Goal: Use online tool/utility: Utilize a website feature to perform a specific function

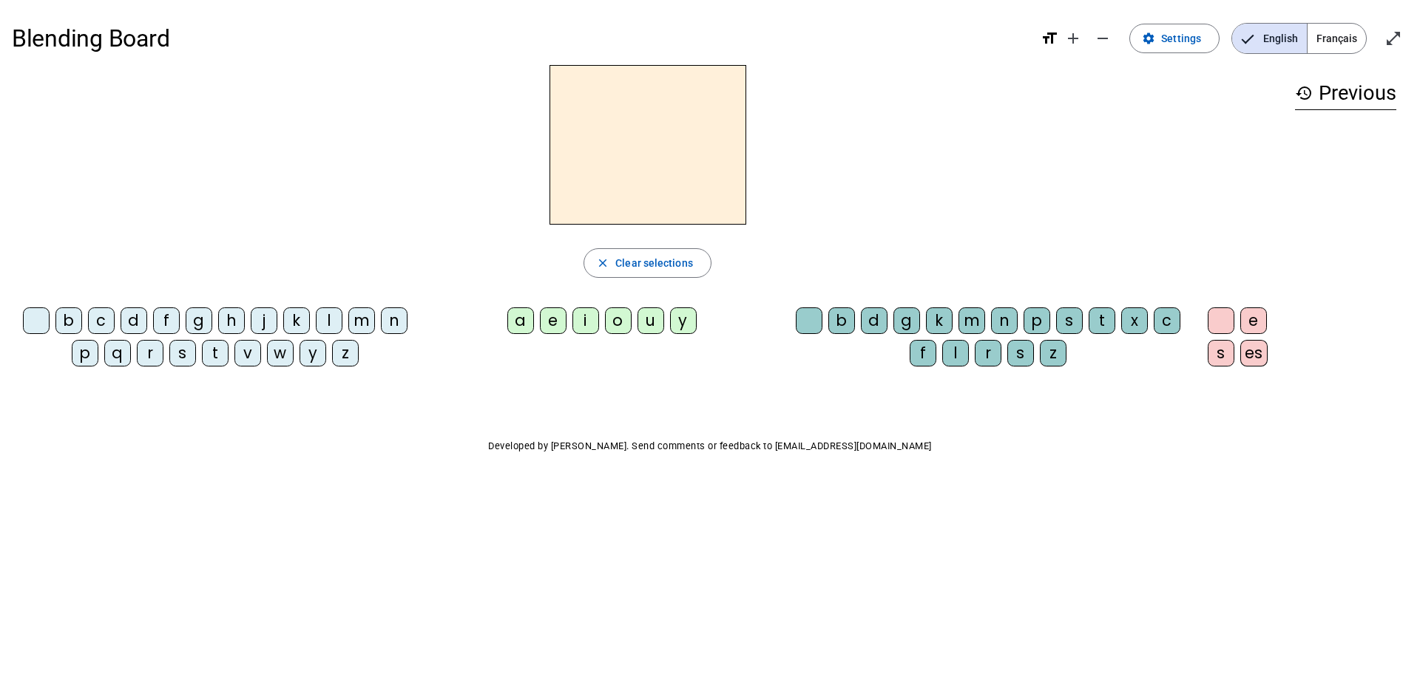
click at [519, 325] on div "a" at bounding box center [520, 321] width 27 height 27
click at [908, 317] on div "g" at bounding box center [906, 321] width 27 height 27
click at [549, 322] on div "e" at bounding box center [553, 321] width 27 height 27
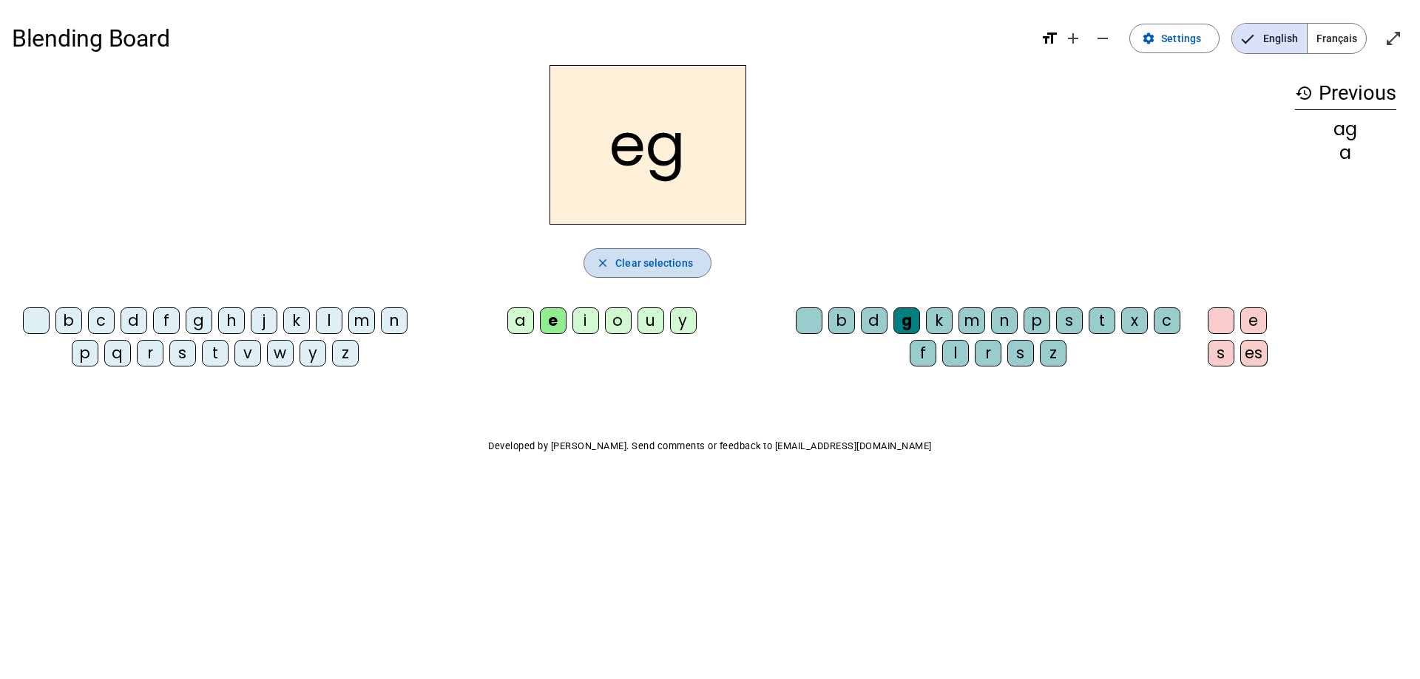
click at [597, 265] on mat-icon "close" at bounding box center [602, 263] width 13 height 13
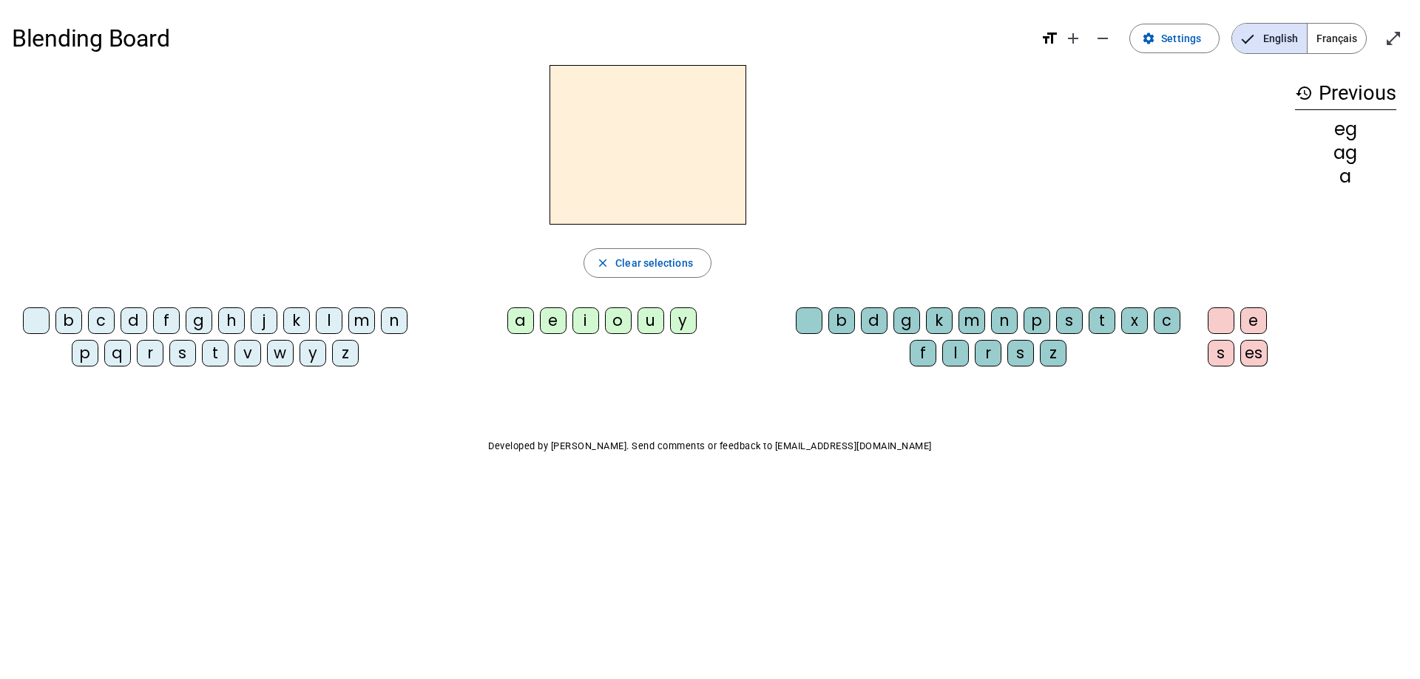
click at [35, 319] on div at bounding box center [36, 321] width 27 height 27
click at [518, 322] on div "a" at bounding box center [520, 321] width 27 height 27
click at [906, 322] on div "g" at bounding box center [906, 321] width 27 height 27
click at [1252, 323] on div "e" at bounding box center [1253, 321] width 27 height 27
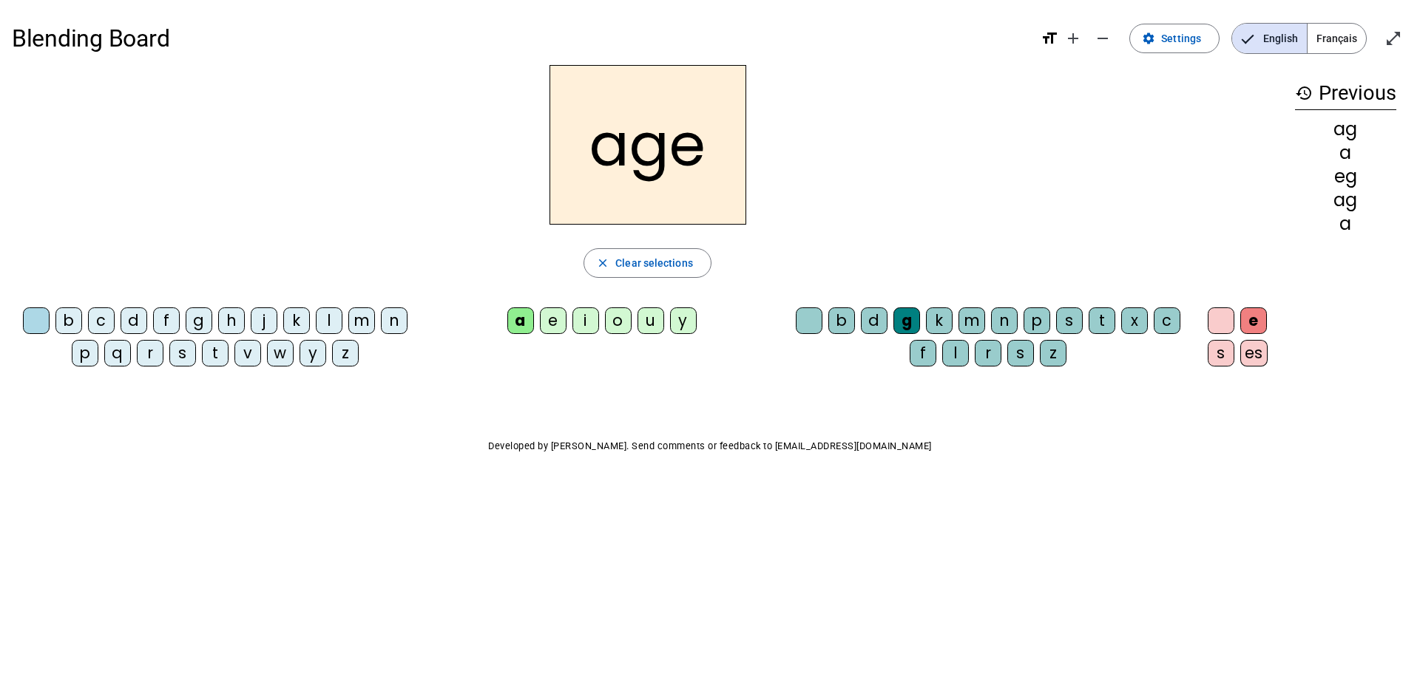
click at [972, 320] on div "m" at bounding box center [971, 321] width 27 height 27
click at [85, 353] on div "p" at bounding box center [85, 353] width 27 height 27
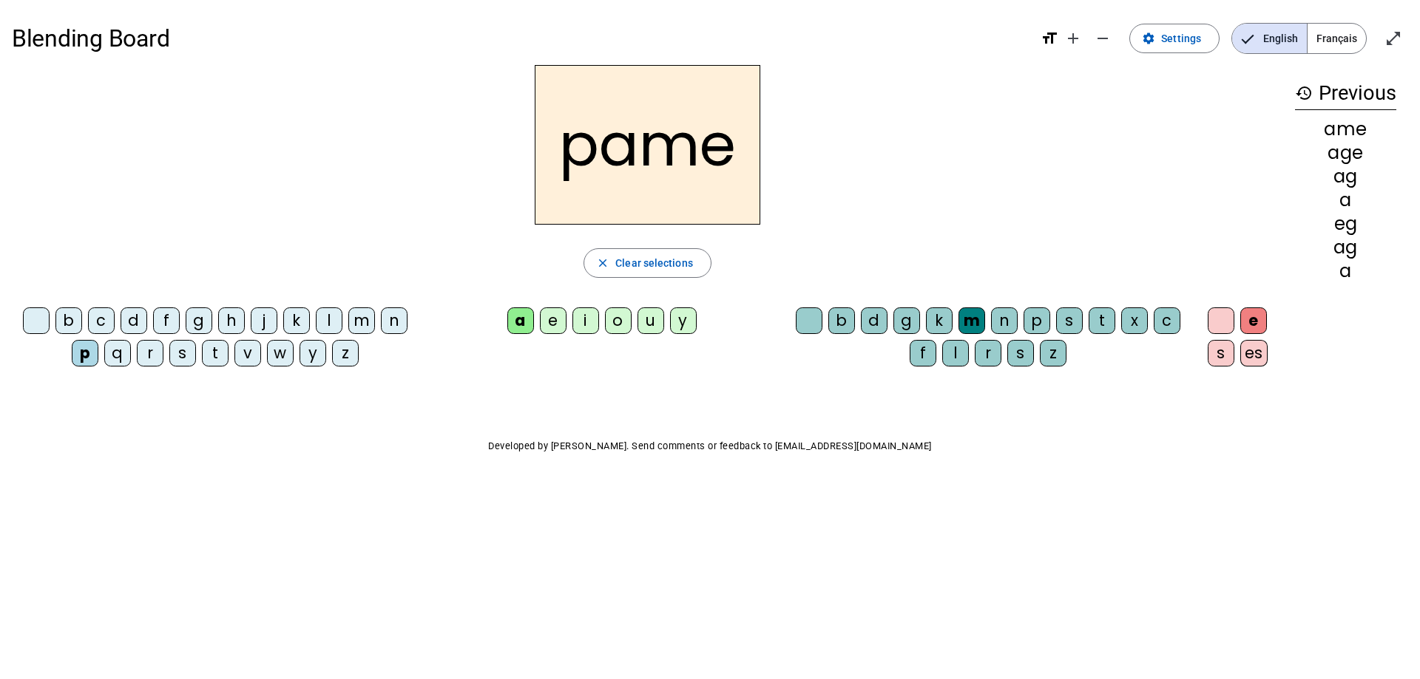
click at [909, 319] on div "g" at bounding box center [906, 321] width 27 height 27
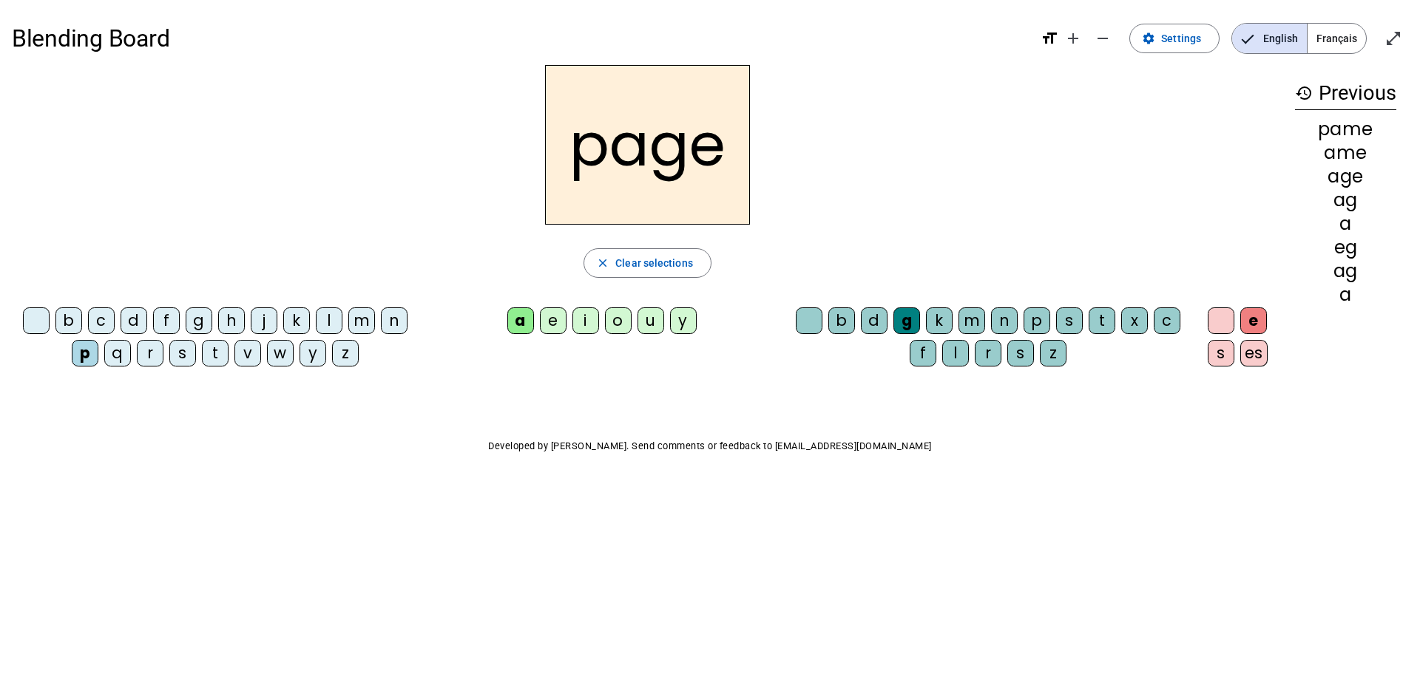
click at [177, 359] on div "s" at bounding box center [182, 353] width 27 height 27
click at [395, 319] on div "n" at bounding box center [394, 321] width 27 height 27
click at [364, 324] on div "m" at bounding box center [361, 321] width 27 height 27
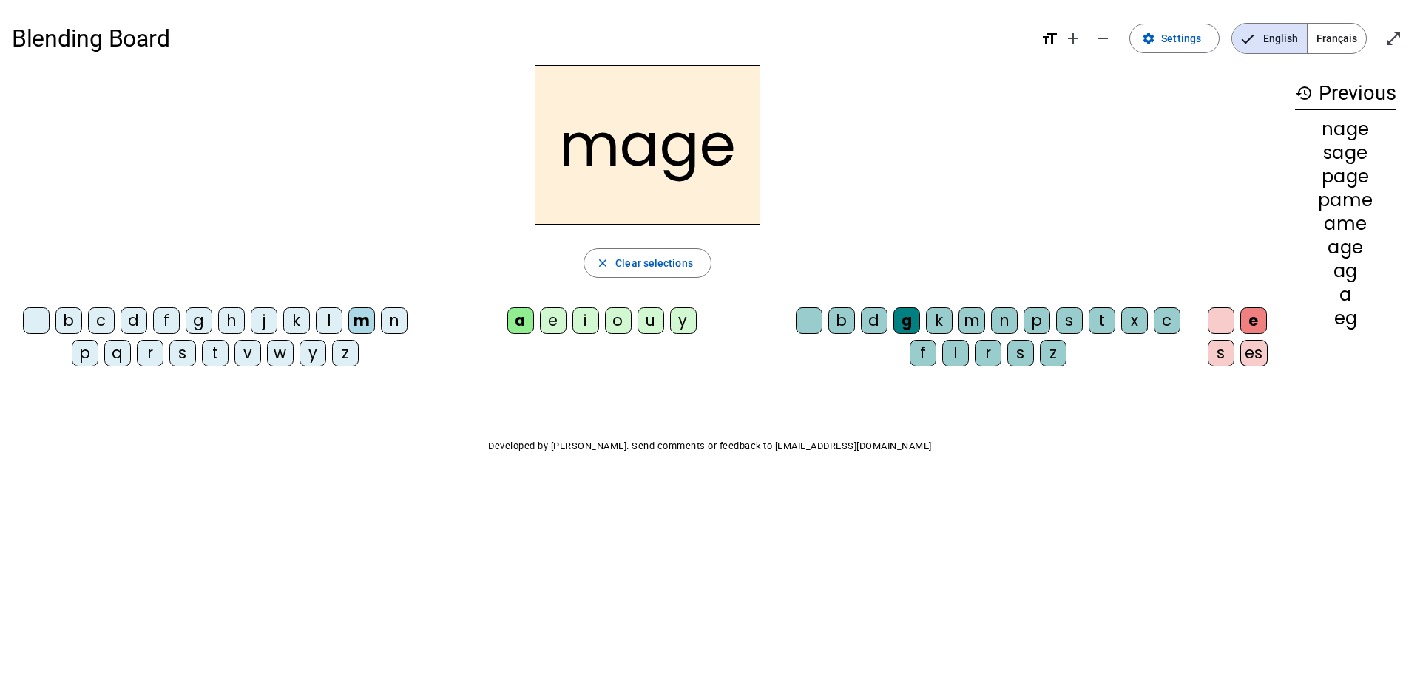
click at [652, 330] on div "u" at bounding box center [650, 321] width 27 height 27
click at [327, 326] on div "l" at bounding box center [329, 321] width 27 height 27
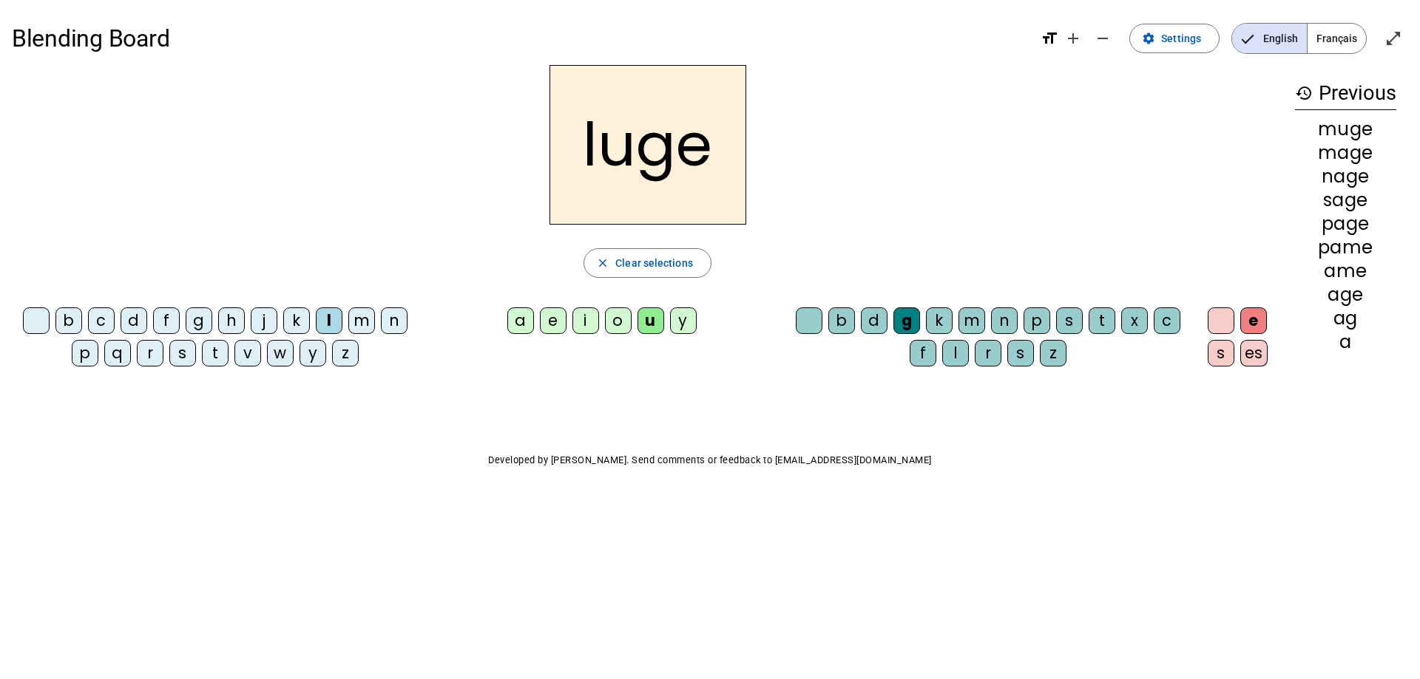
click at [617, 326] on div "o" at bounding box center [618, 321] width 27 height 27
